Goal: Information Seeking & Learning: Check status

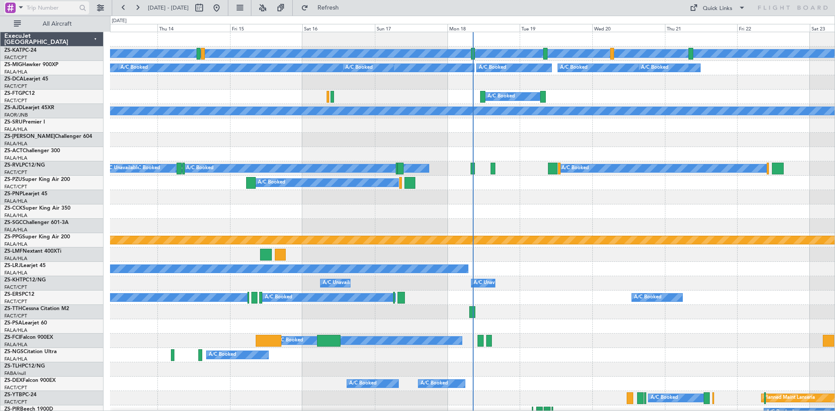
click at [20, 8] on span at bounding box center [21, 7] width 10 height 11
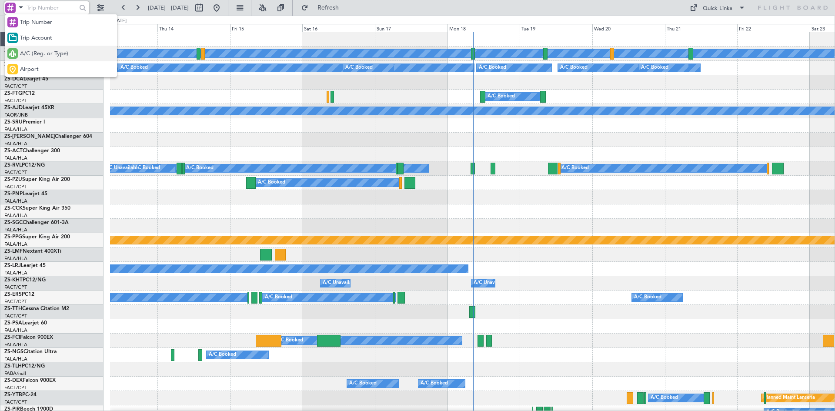
click at [37, 56] on span "A/C (Reg. or Type)" at bounding box center [44, 54] width 48 height 9
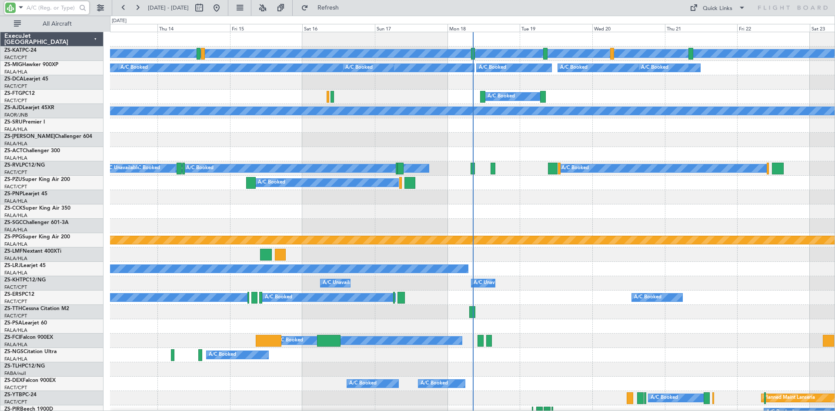
click at [43, 6] on input "text" at bounding box center [52, 7] width 50 height 13
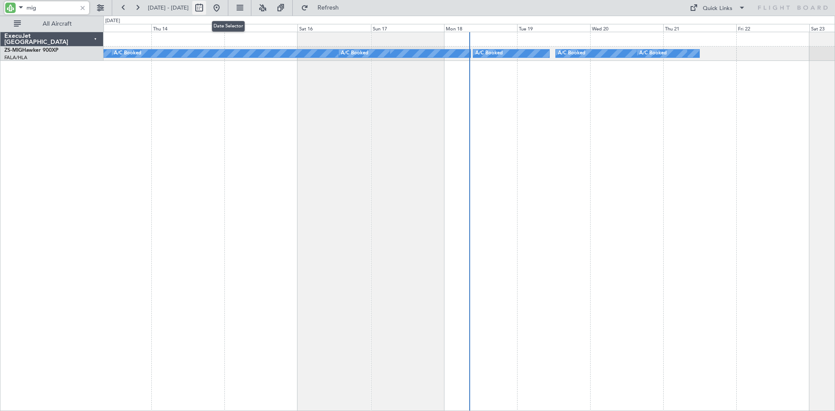
type input "mig"
click at [206, 7] on button at bounding box center [199, 8] width 14 height 14
select select "8"
select select "2025"
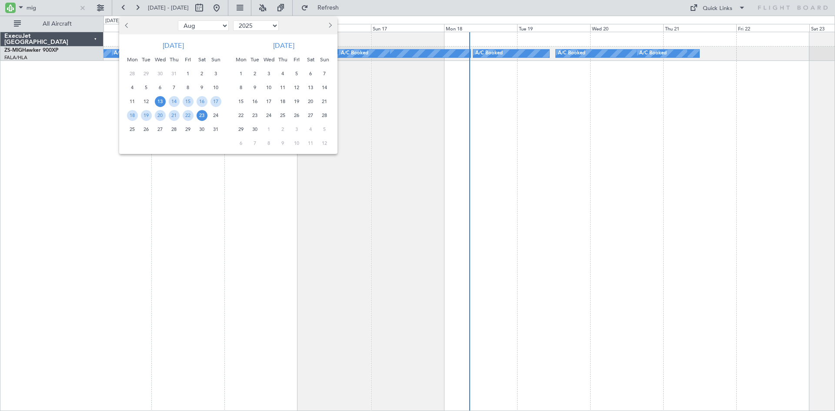
click at [324, 87] on span "14" at bounding box center [324, 87] width 11 height 11
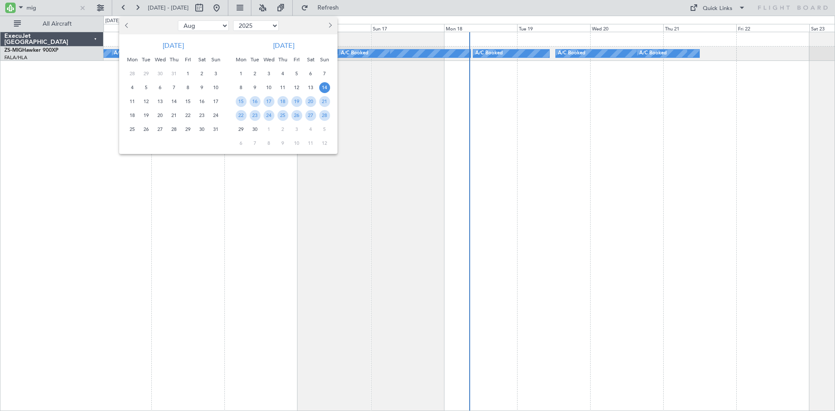
click at [324, 87] on span "14" at bounding box center [324, 87] width 11 height 11
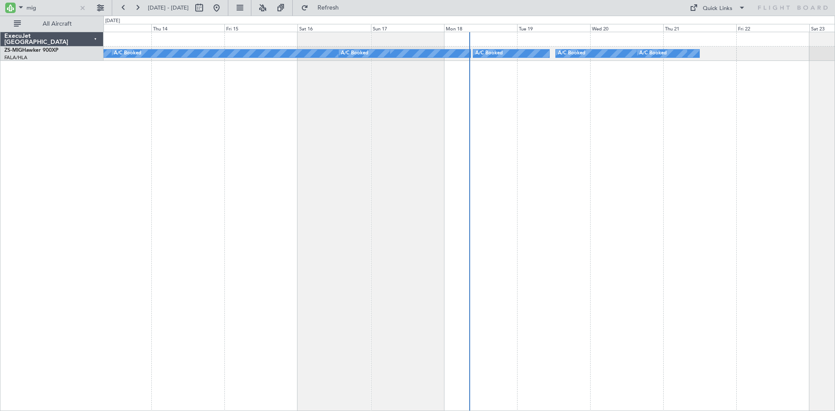
select select "9"
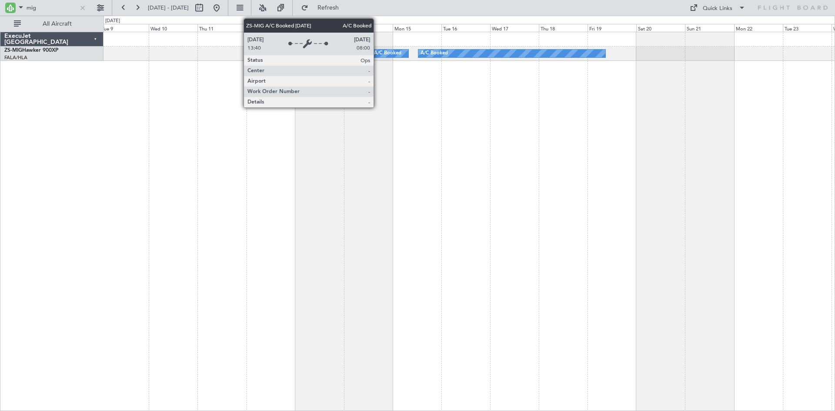
click at [378, 52] on div "A/C Booked" at bounding box center [387, 53] width 27 height 13
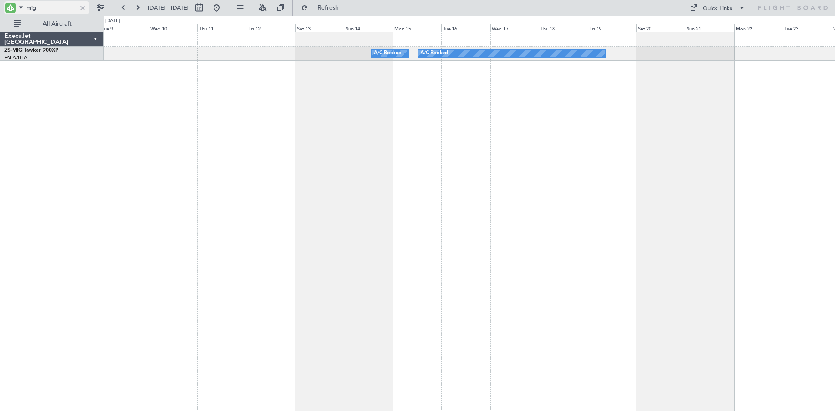
click at [55, 4] on input "mig" at bounding box center [52, 7] width 50 height 13
type input "m"
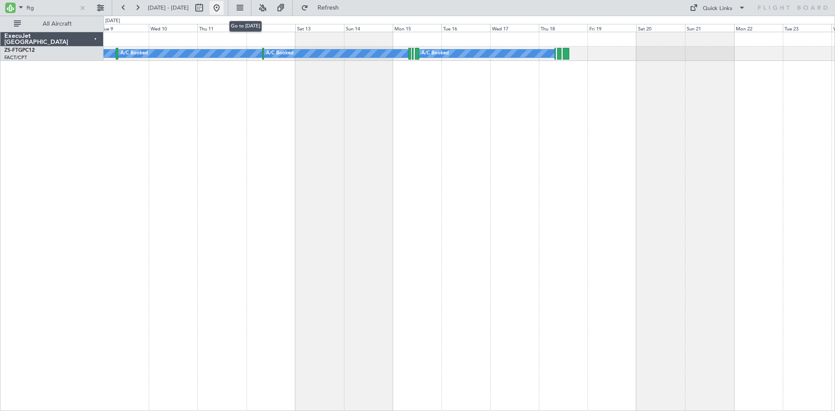
click at [224, 7] on button at bounding box center [217, 8] width 14 height 14
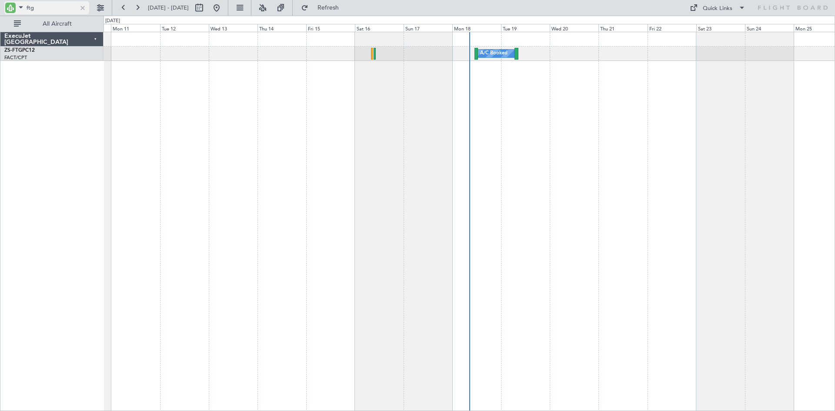
click at [60, 10] on input "ftg" at bounding box center [52, 7] width 50 height 13
type input "f"
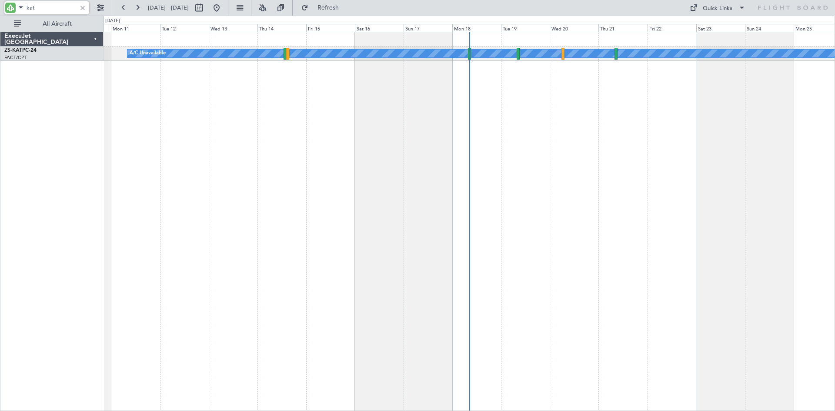
click at [60, 8] on input "kat" at bounding box center [52, 7] width 50 height 13
type input "k"
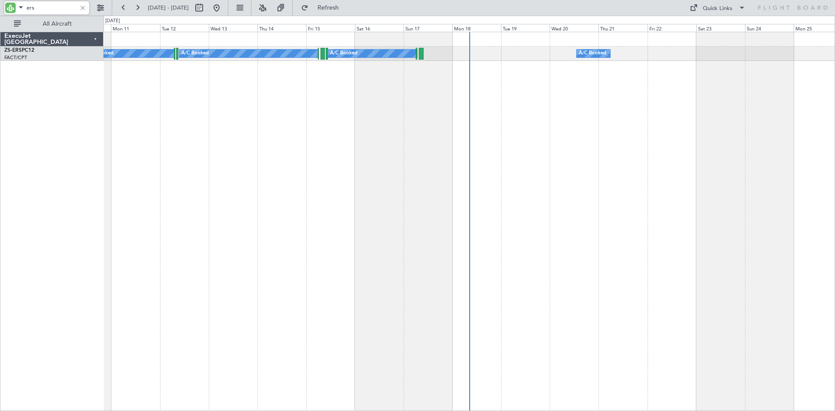
click at [63, 5] on input "ers" at bounding box center [52, 7] width 50 height 13
type input "e"
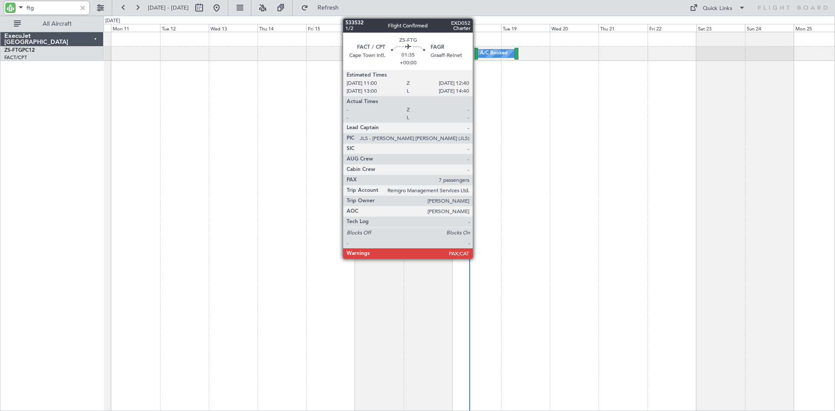
click at [477, 53] on div at bounding box center [476, 54] width 3 height 12
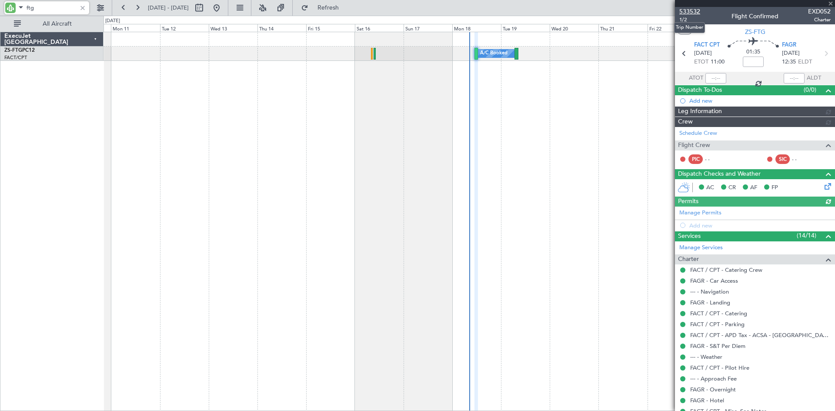
drag, startPoint x: 691, startPoint y: 11, endPoint x: 683, endPoint y: 12, distance: 8.4
click at [689, 11] on span "533532" at bounding box center [690, 11] width 21 height 9
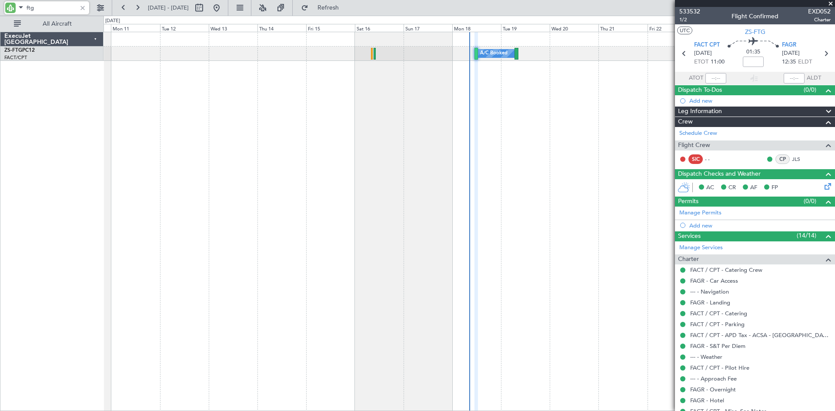
click at [50, 12] on input "ftg" at bounding box center [52, 7] width 50 height 13
click at [48, 7] on input "ftg" at bounding box center [52, 7] width 50 height 13
click at [51, 6] on input "ftg" at bounding box center [52, 7] width 50 height 13
click at [58, 6] on input "ftg" at bounding box center [52, 7] width 50 height 13
type input "f"
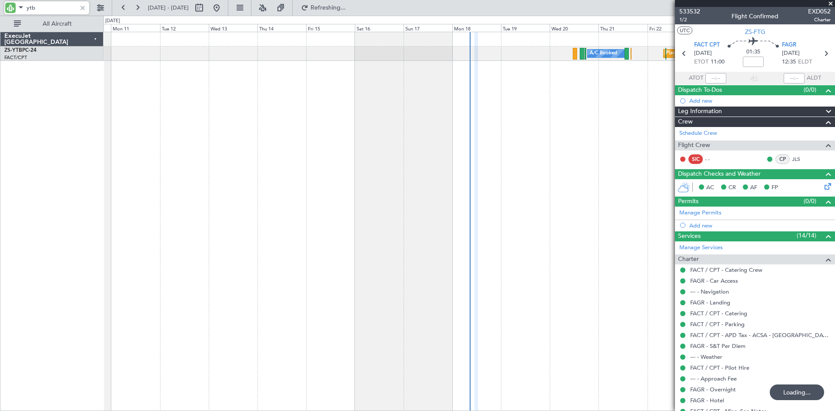
click at [48, 7] on input "ytb" at bounding box center [52, 7] width 50 height 13
type input "y"
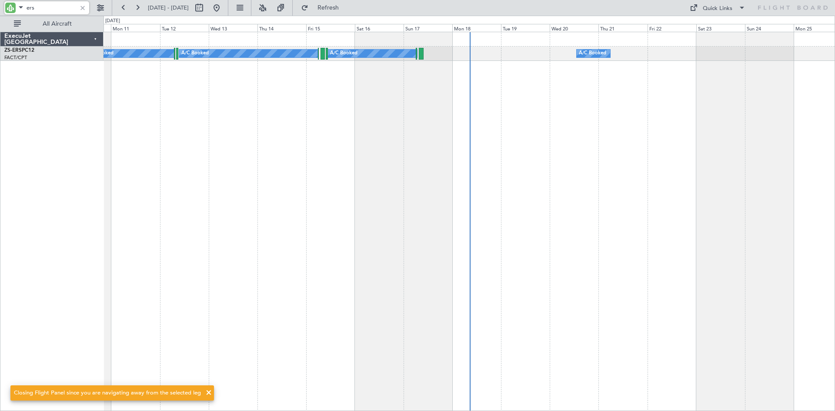
click at [417, 126] on div "A/C Booked A/C Booked A/C Booked A/C Booked A/C Booked A/C Booked A/C Booked A/…" at bounding box center [470, 221] width 732 height 379
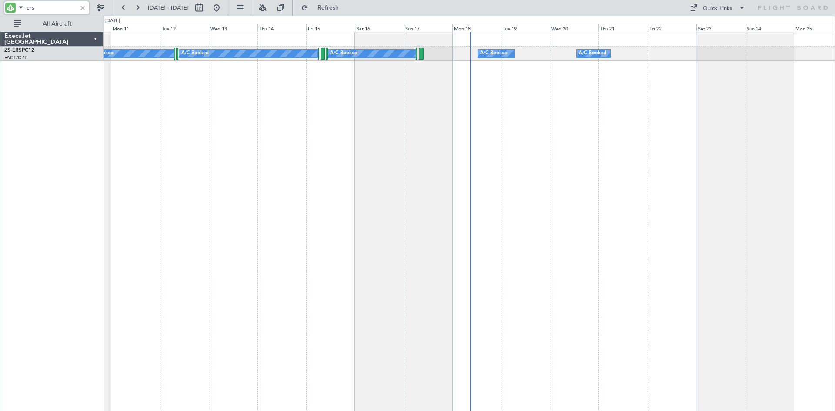
click at [46, 7] on input "ers" at bounding box center [52, 7] width 50 height 13
type input "e"
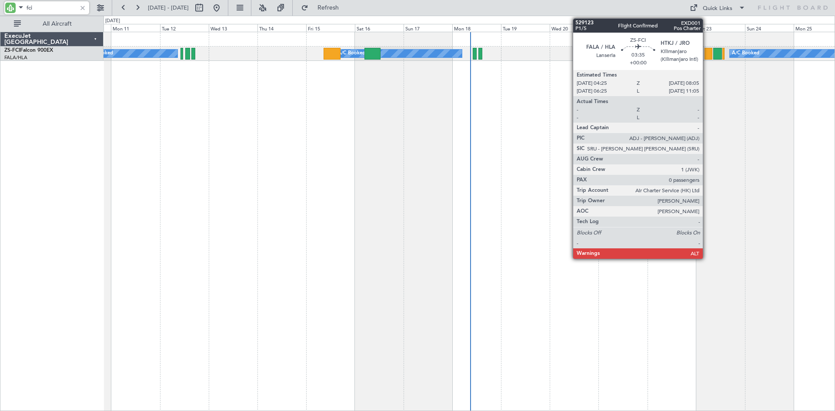
click at [707, 53] on div at bounding box center [709, 54] width 8 height 12
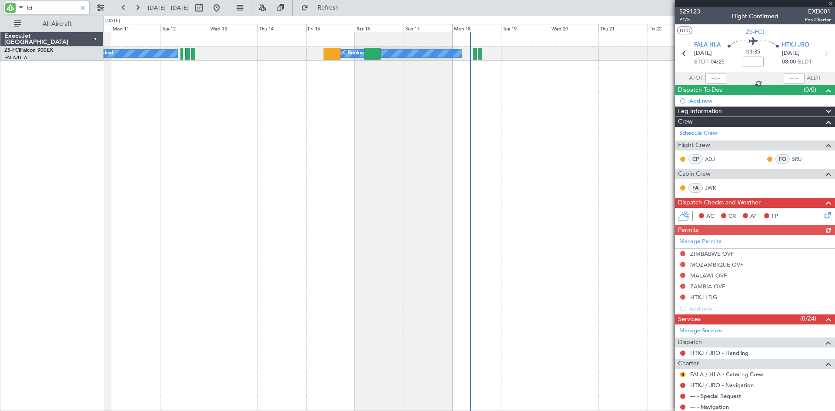
type input "fci"
click at [830, 3] on div at bounding box center [755, 3] width 160 height 7
click at [831, 3] on span at bounding box center [831, 4] width 9 height 8
